Goal: Check status

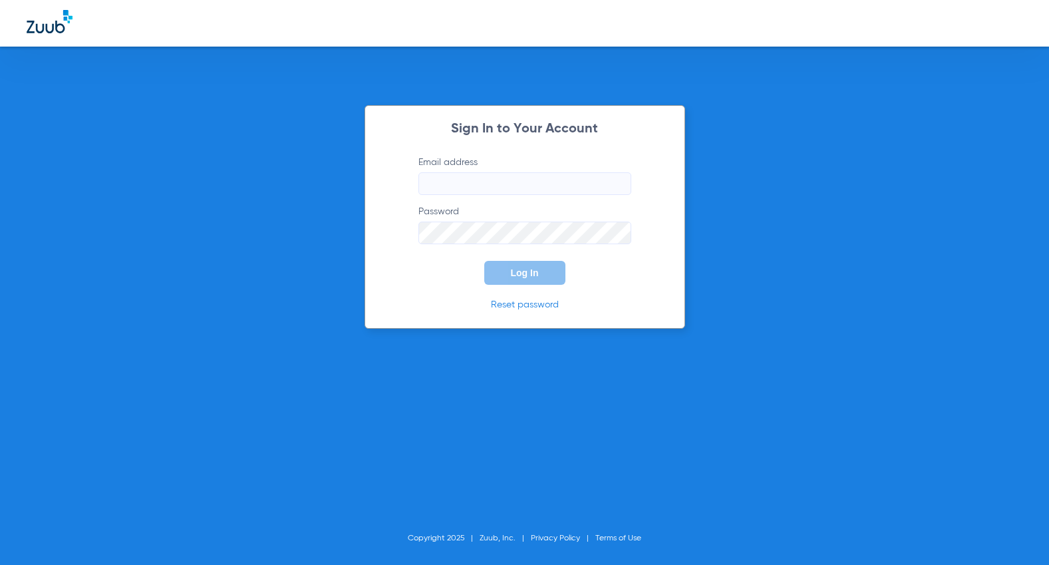
type input "[EMAIL_ADDRESS][DOMAIN_NAME]"
click at [527, 277] on span "Log In" at bounding box center [525, 272] width 28 height 11
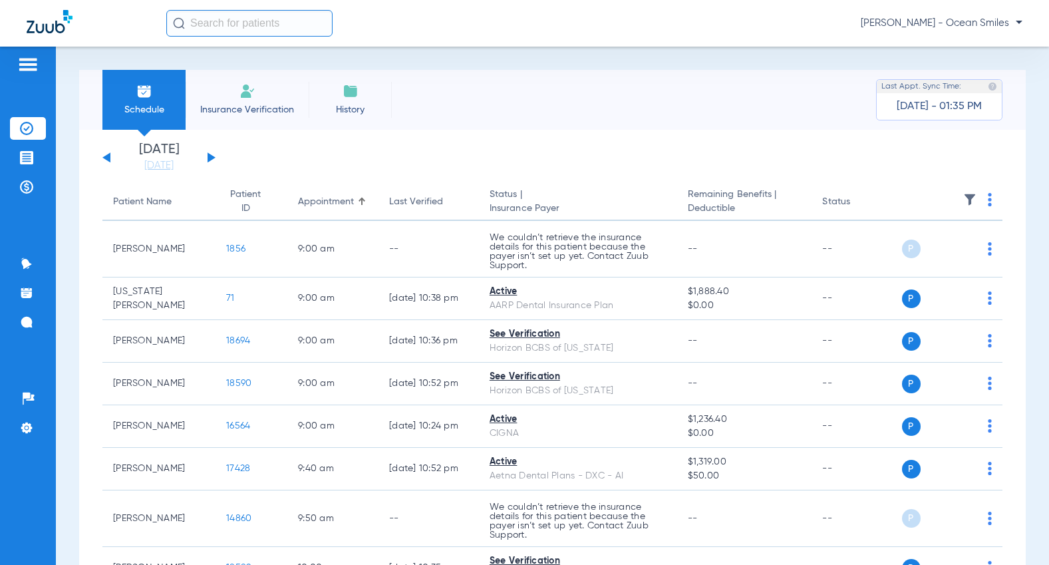
click at [211, 157] on button at bounding box center [212, 157] width 8 height 10
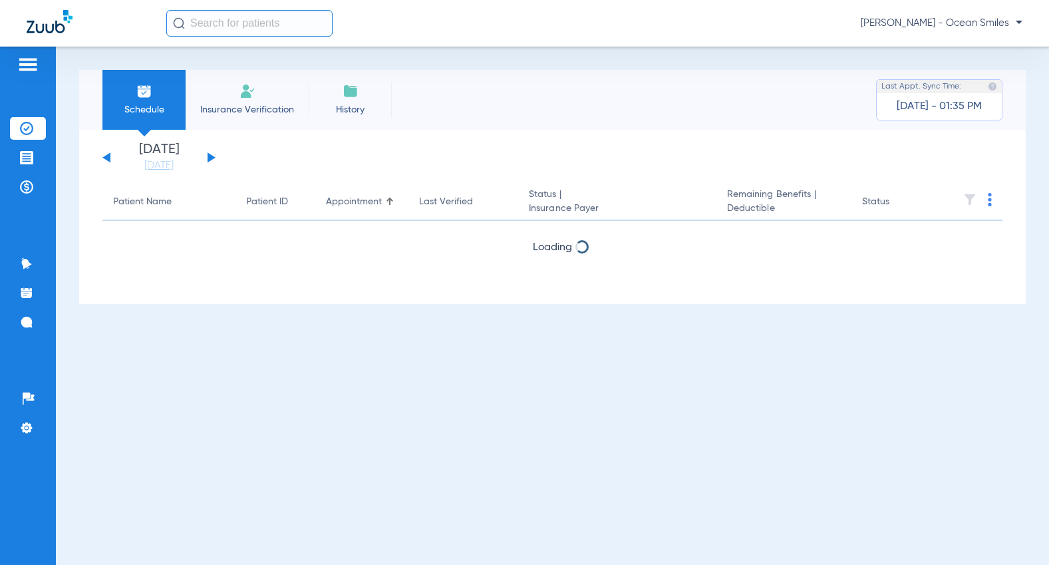
click at [211, 157] on button at bounding box center [212, 157] width 8 height 10
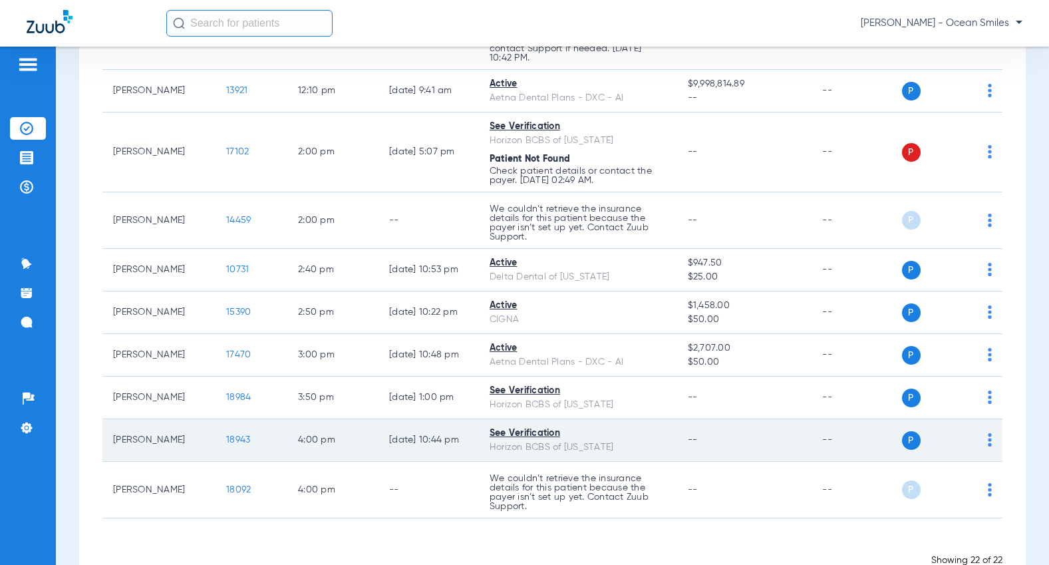
scroll to position [1036, 0]
